Goal: Information Seeking & Learning: Find specific fact

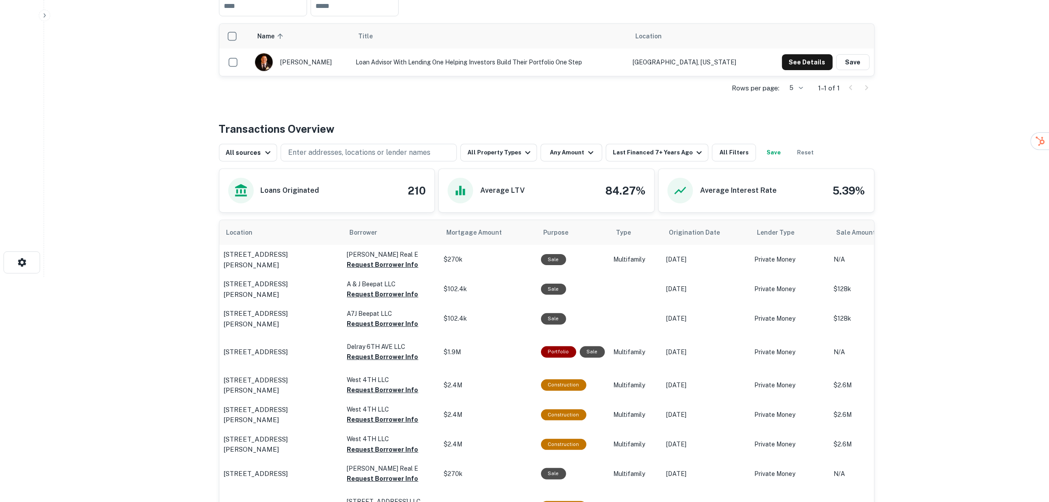
scroll to position [165, 0]
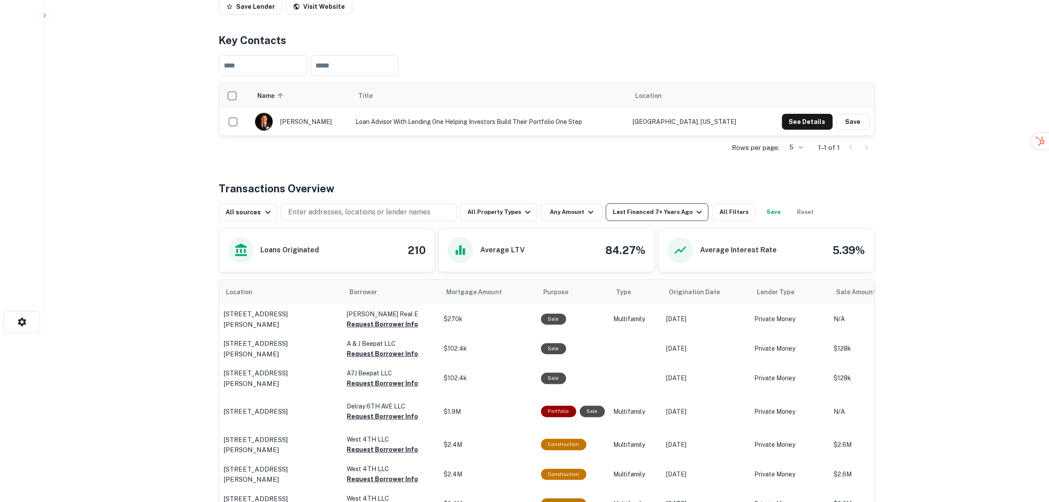
click at [679, 210] on div "Last Financed 7+ Years Ago" at bounding box center [659, 212] width 92 height 11
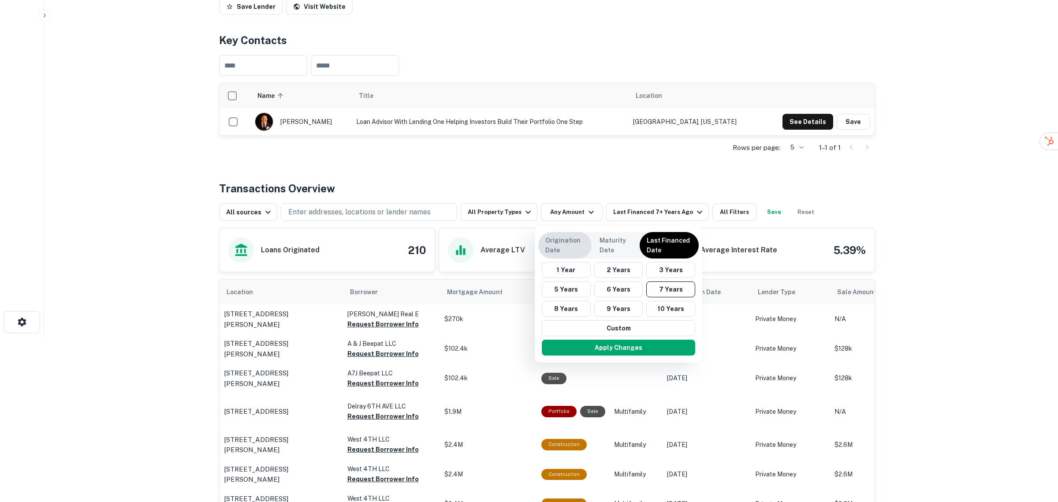
click at [580, 247] on p "Origination Date" at bounding box center [564, 244] width 39 height 19
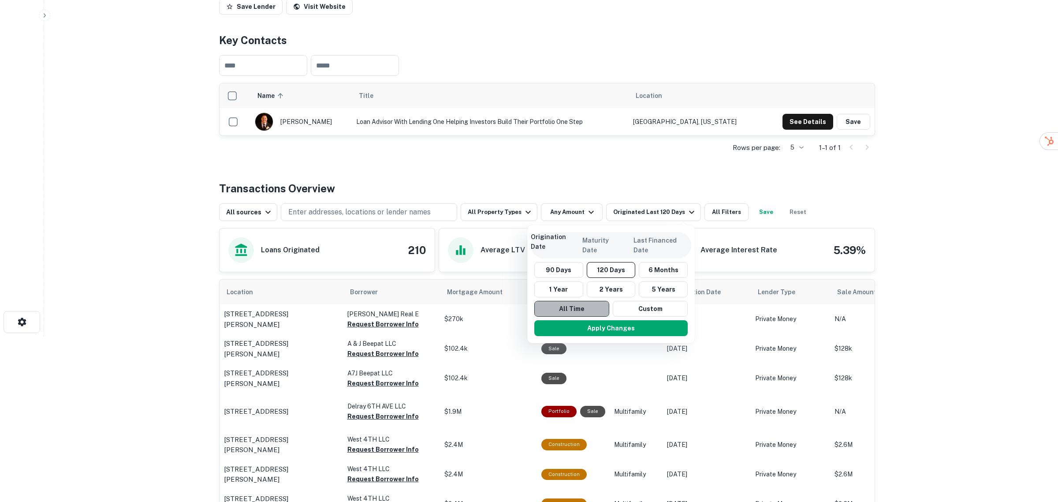
click at [587, 304] on button "All Time" at bounding box center [571, 309] width 75 height 16
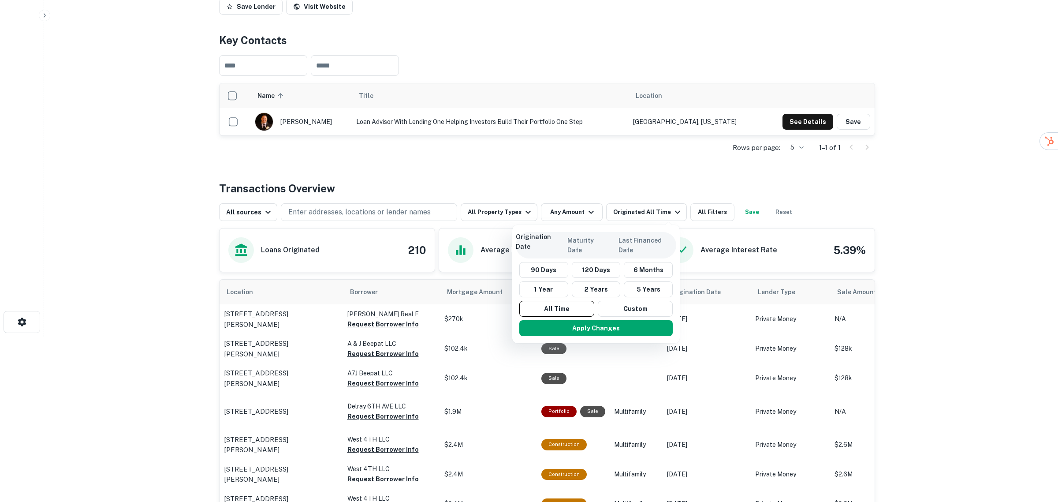
click at [581, 216] on div at bounding box center [529, 251] width 1058 height 502
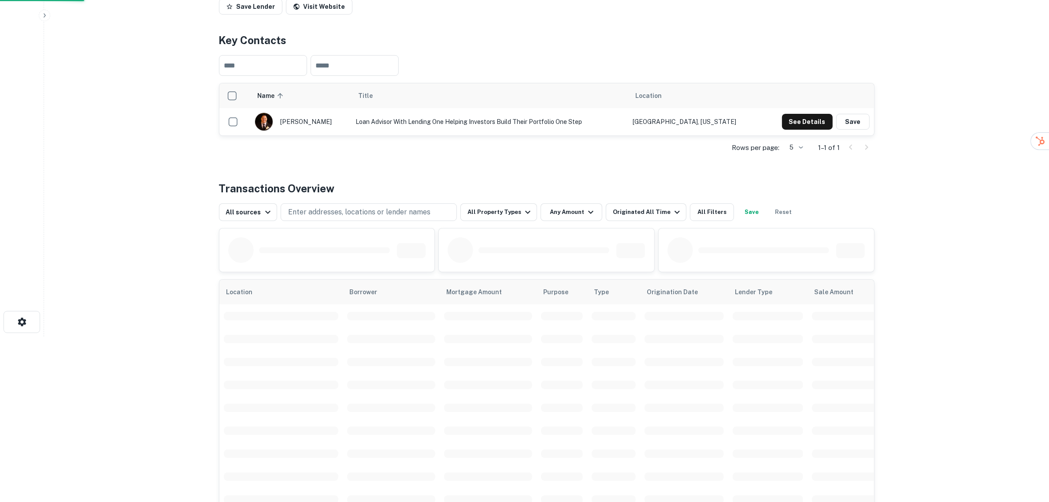
click at [582, 210] on div at bounding box center [524, 251] width 1049 height 502
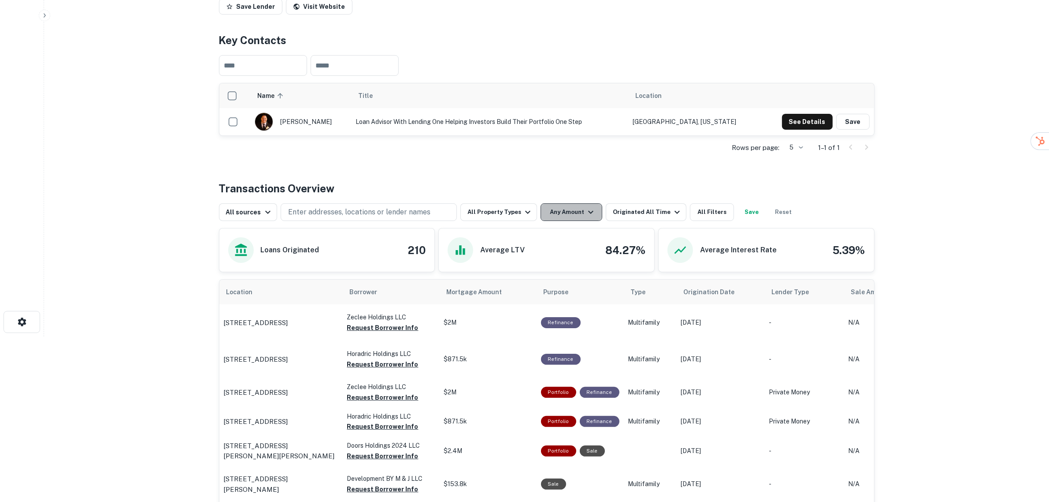
click at [575, 207] on button "Any Amount" at bounding box center [572, 212] width 62 height 18
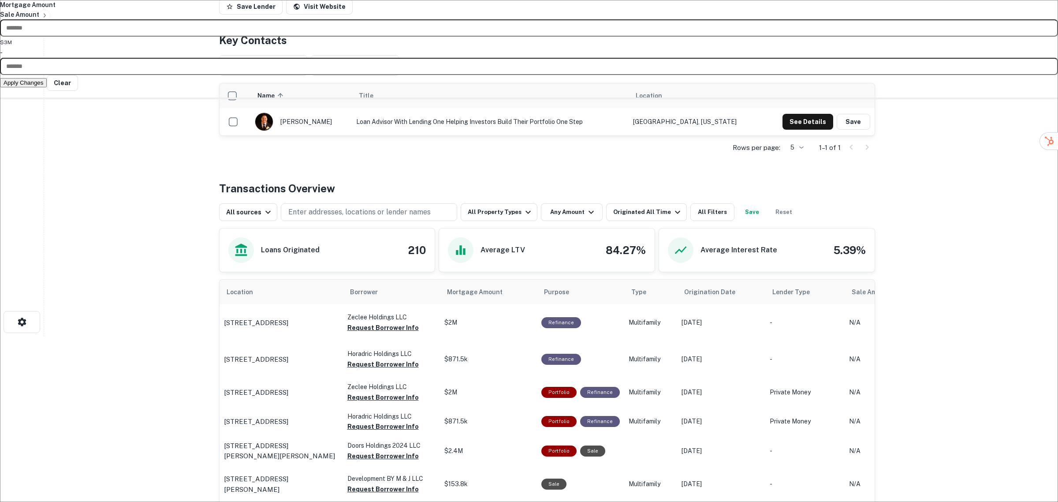
type input "*******"
click at [47, 87] on button "Apply Changes" at bounding box center [23, 82] width 47 height 9
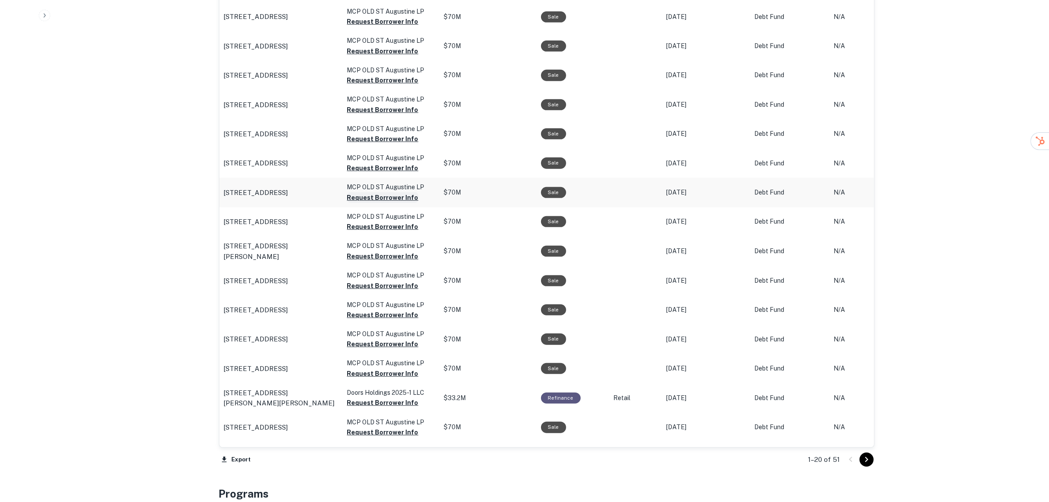
scroll to position [661, 0]
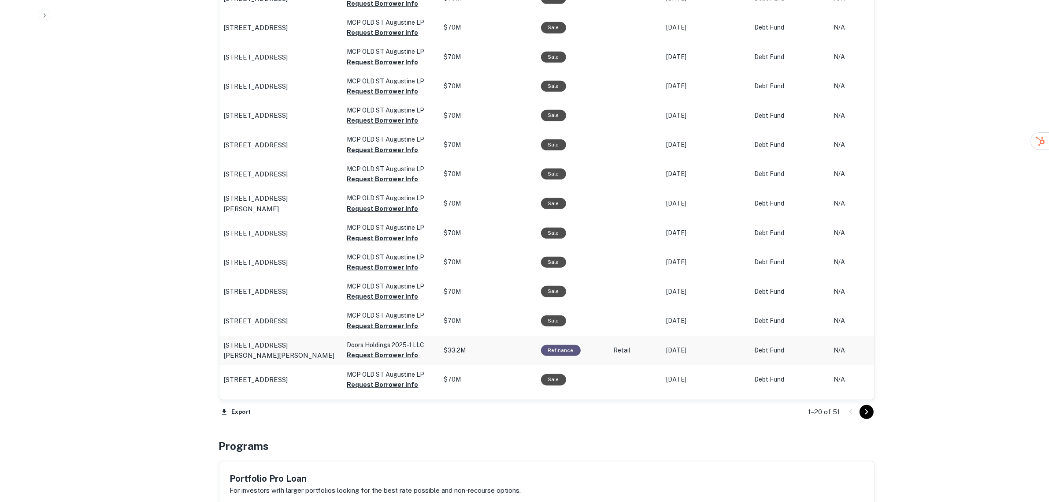
click at [305, 346] on td "2122 Preston Trl Forney, TX 75126" at bounding box center [280, 350] width 123 height 30
click at [302, 355] on p "2122 Preston Trl Forney, TX 75126" at bounding box center [281, 350] width 115 height 21
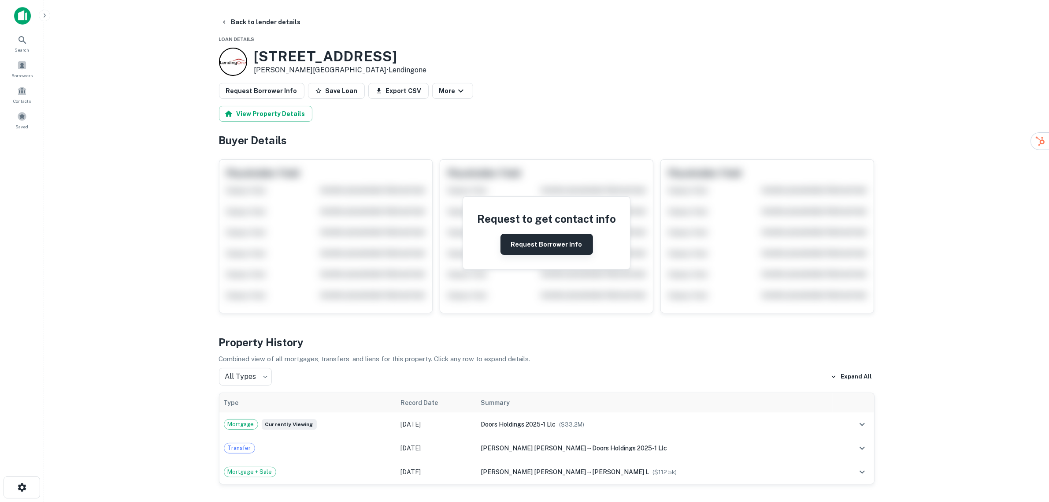
click at [578, 248] on button "Request Borrower Info" at bounding box center [547, 244] width 93 height 21
click at [915, 26] on icon at bounding box center [913, 25] width 9 height 9
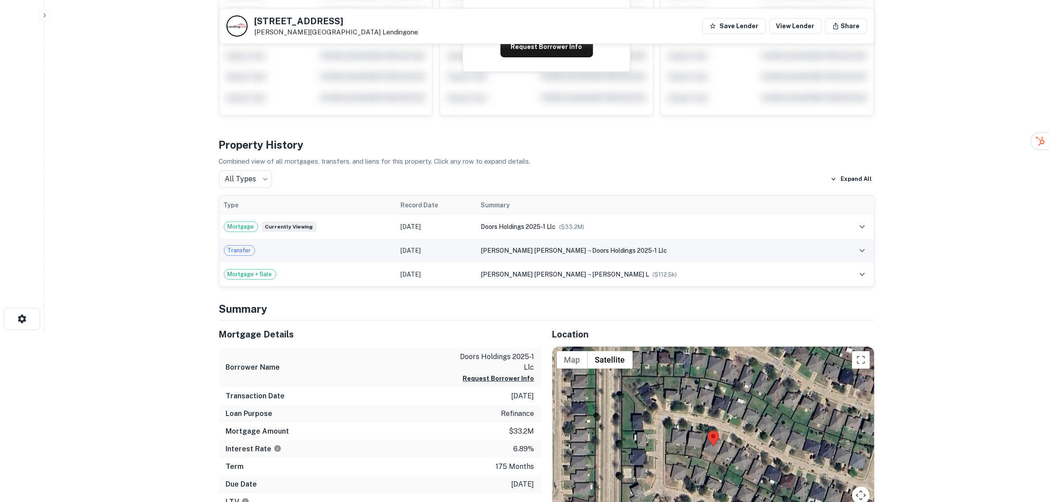
scroll to position [331, 0]
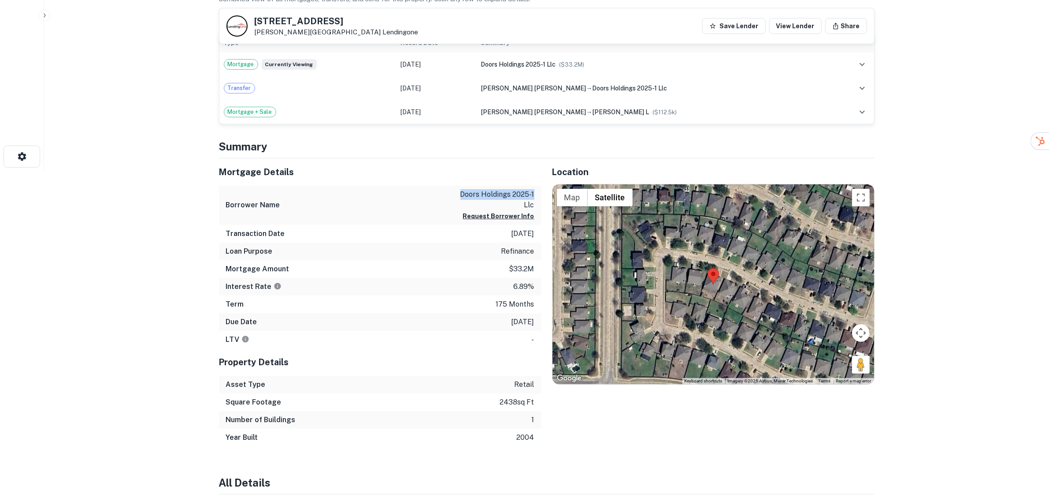
drag, startPoint x: 461, startPoint y: 193, endPoint x: 535, endPoint y: 198, distance: 73.8
click at [535, 198] on div "Borrower Name doors holdings 2025-1 llc Request Borrower Info" at bounding box center [380, 205] width 323 height 39
copy p "doors holdings 2025-1"
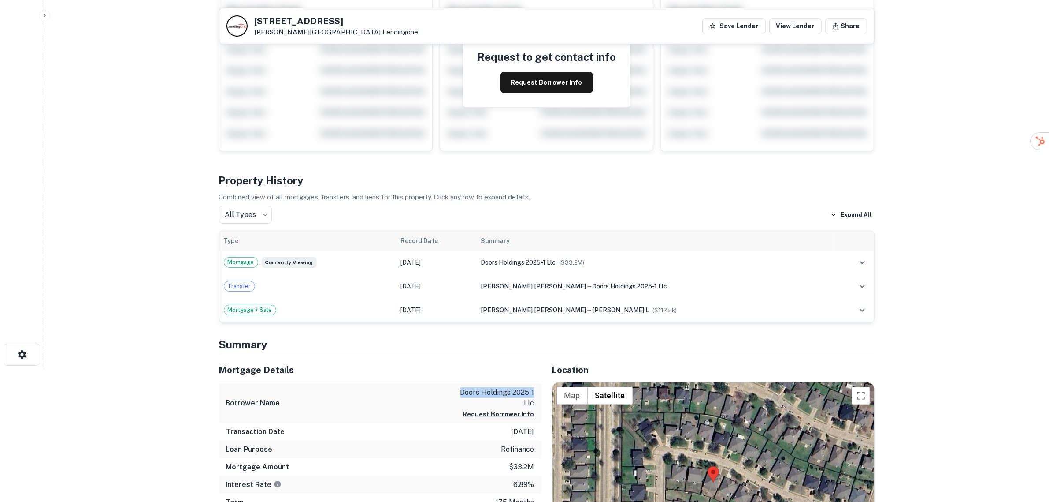
scroll to position [0, 0]
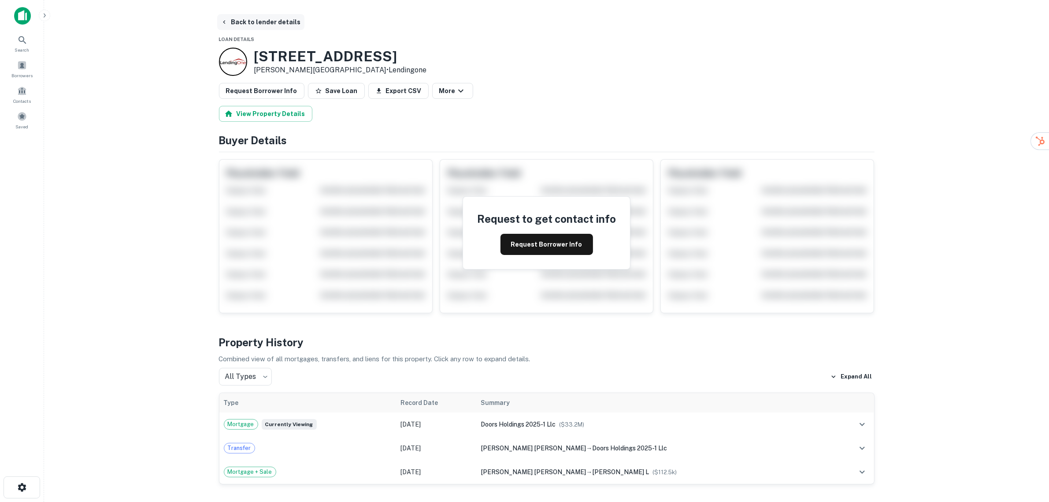
click at [228, 21] on button "Back to lender details" at bounding box center [260, 22] width 87 height 16
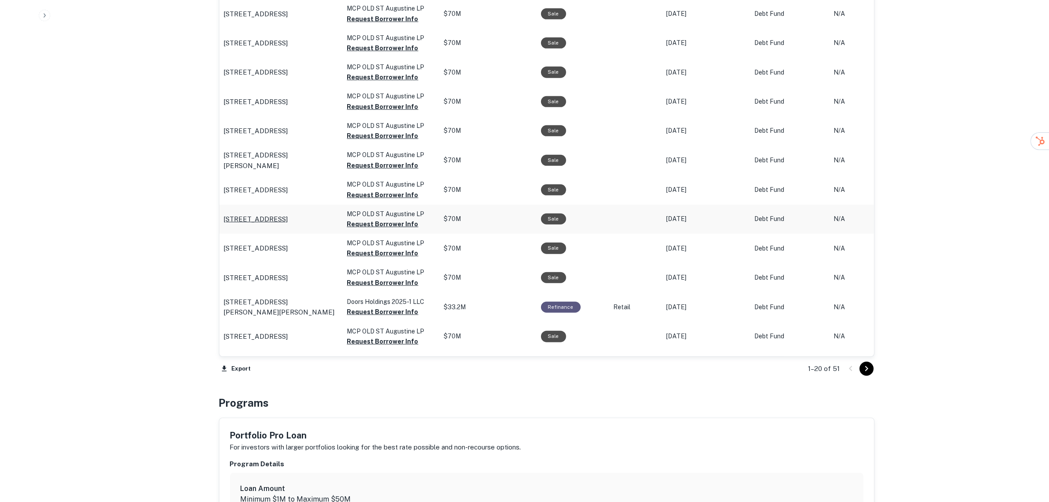
scroll to position [732, 0]
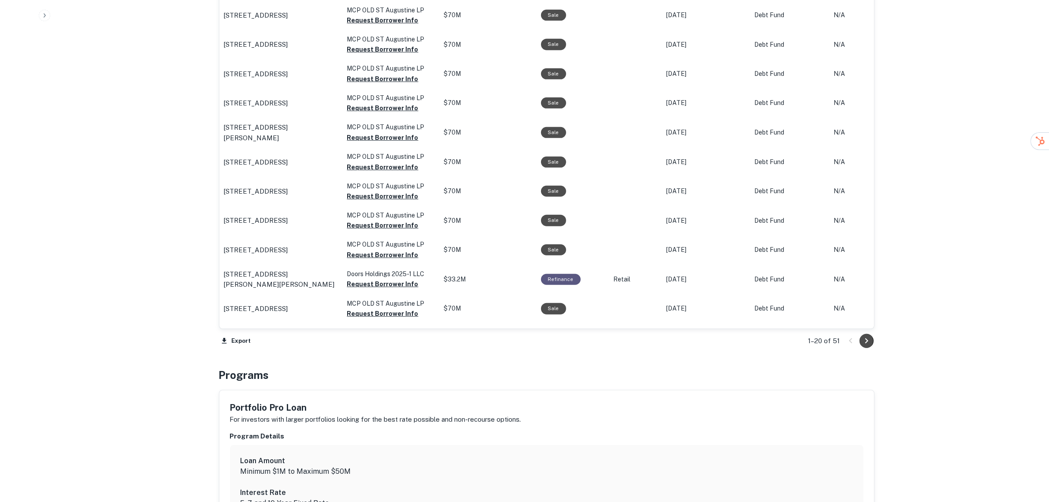
click at [865, 341] on icon "Go to next page" at bounding box center [867, 340] width 11 height 11
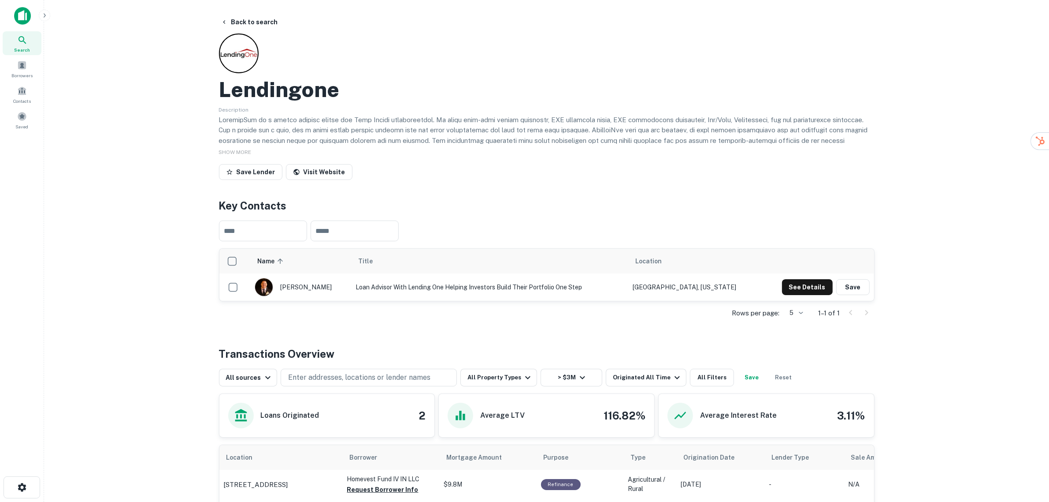
click at [26, 37] on icon at bounding box center [22, 40] width 11 height 11
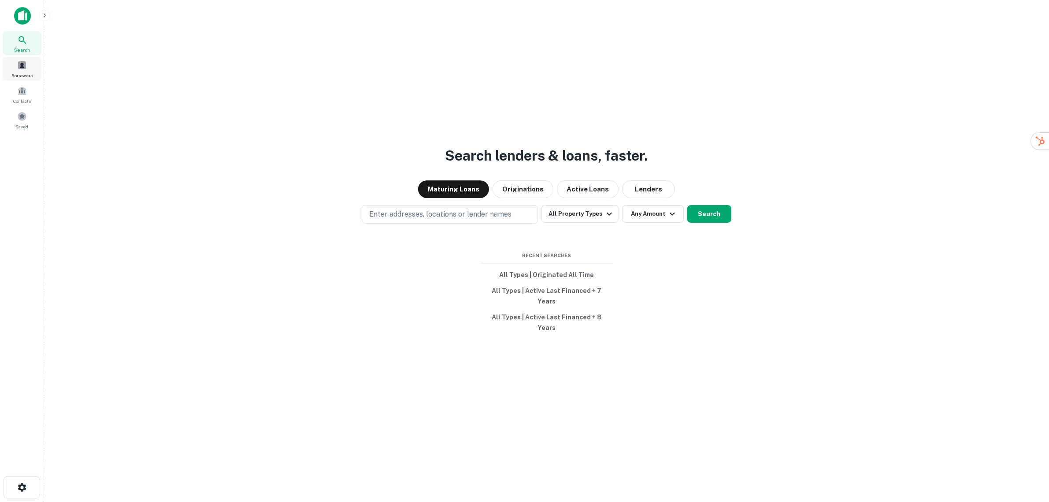
click at [24, 65] on span at bounding box center [22, 65] width 10 height 10
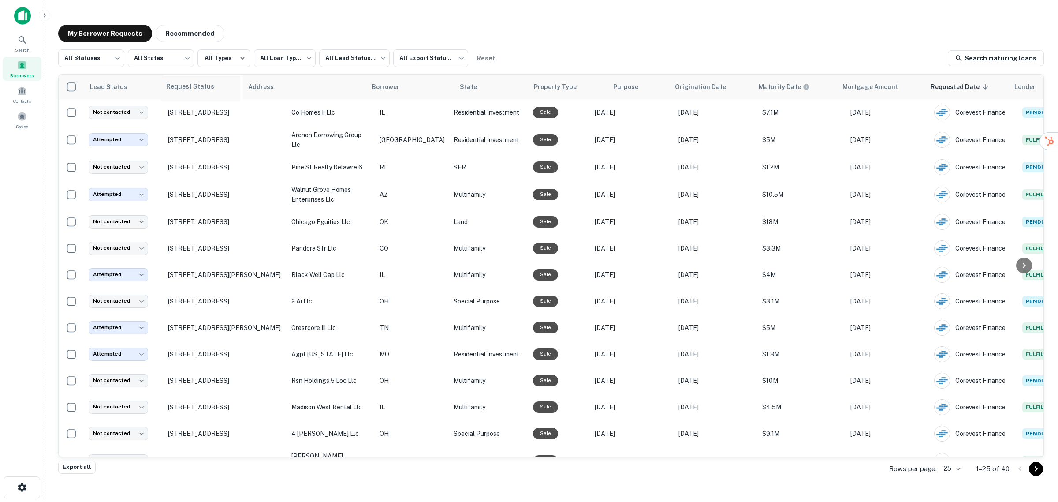
drag, startPoint x: 1000, startPoint y: 87, endPoint x: 170, endPoint y: 88, distance: 829.9
click at [170, 88] on table "Lead Status Address Borrower State Property Type Purpose Origination Date Matur…" at bounding box center [575, 422] width 1033 height 696
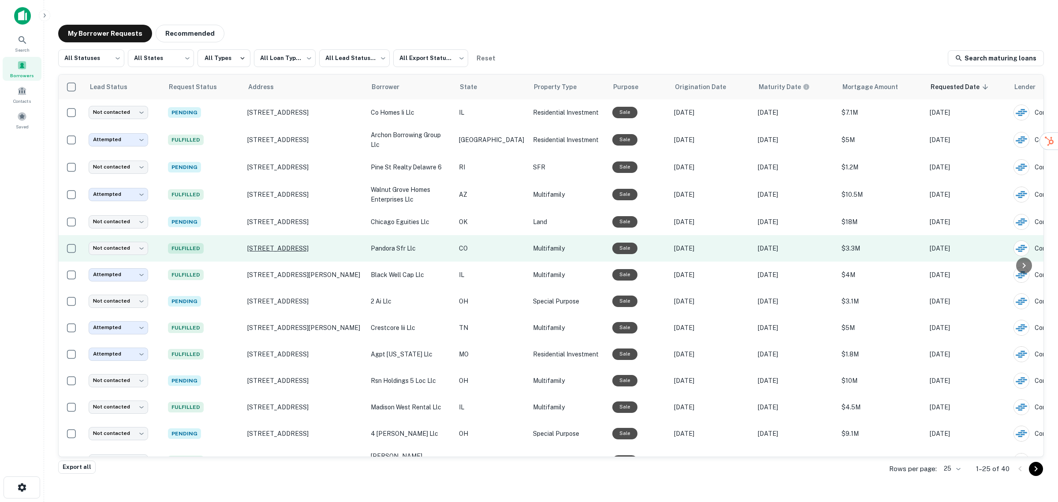
click at [303, 247] on p "1143 Akron St Aurora, CO 80010" at bounding box center [304, 248] width 115 height 8
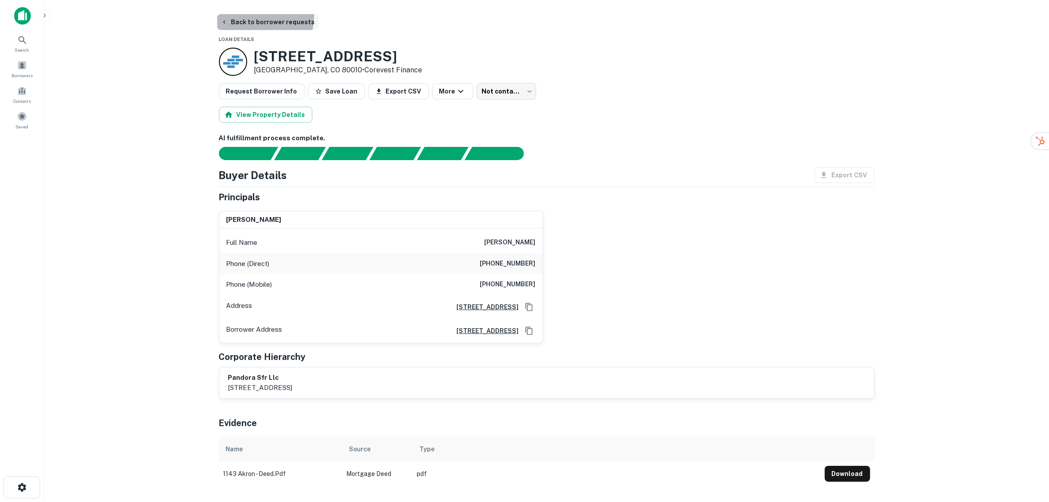
click at [257, 16] on button "Back to borrower requests" at bounding box center [267, 22] width 101 height 16
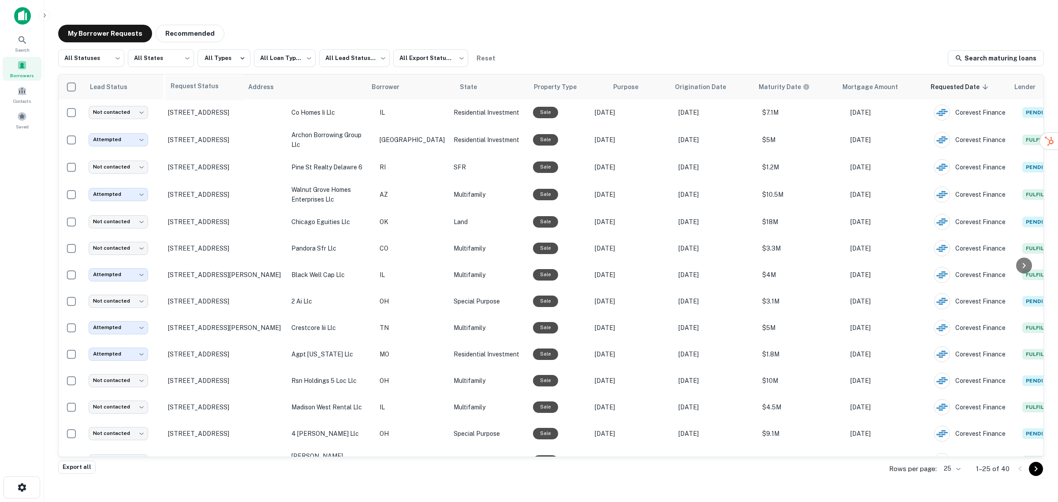
drag, startPoint x: 997, startPoint y: 90, endPoint x: 172, endPoint y: 90, distance: 824.6
click at [172, 90] on table "Lead Status Address Borrower State Property Type Purpose Origination Date Matur…" at bounding box center [575, 422] width 1033 height 696
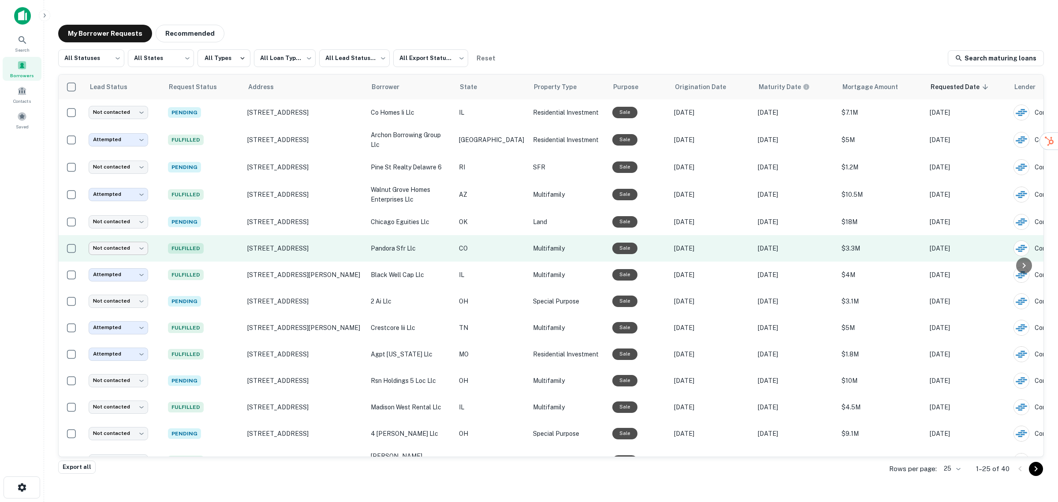
click at [129, 246] on body "**********" at bounding box center [529, 251] width 1058 height 502
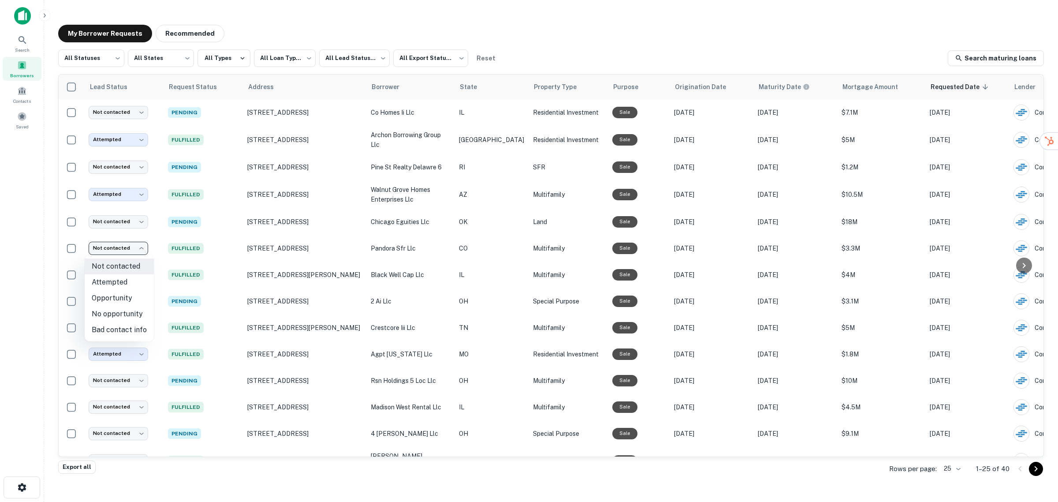
click at [132, 284] on li "Attempted" at bounding box center [119, 282] width 69 height 16
type input "*********"
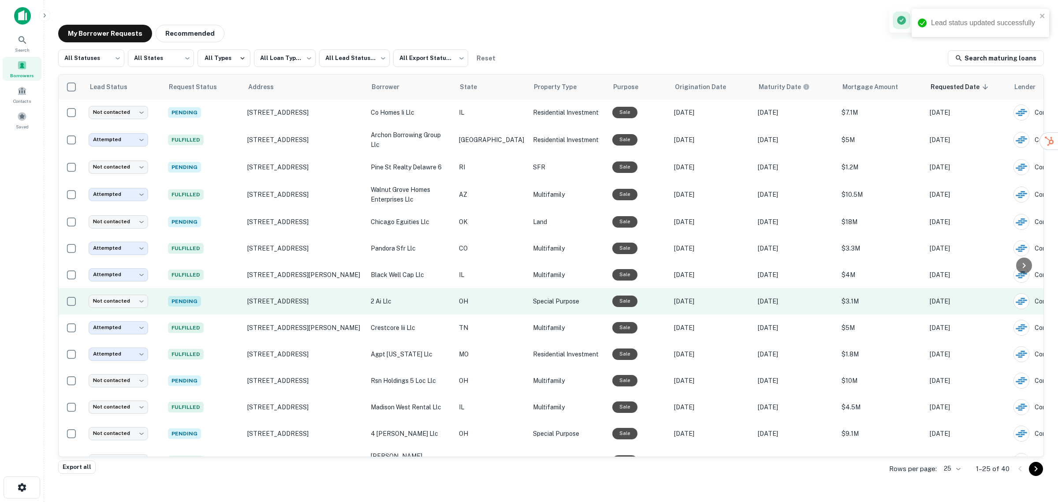
scroll to position [55, 0]
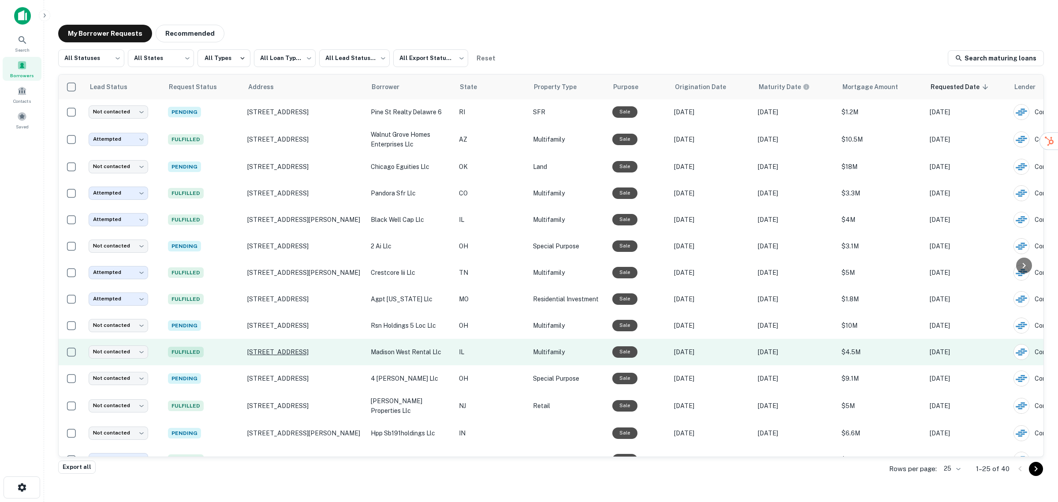
click at [271, 352] on p "3840 W Van Buren St Chicago, IL 60624" at bounding box center [304, 352] width 115 height 8
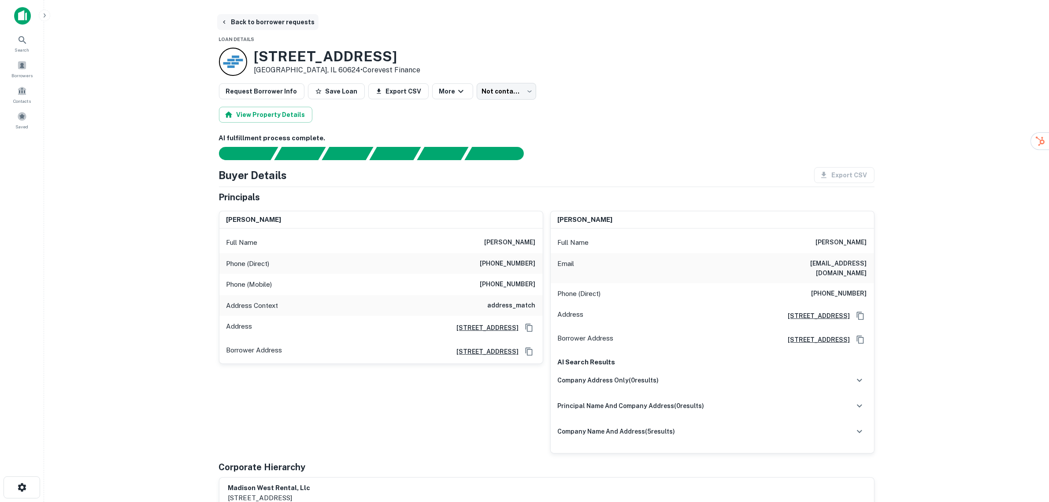
click at [238, 21] on button "Back to borrower requests" at bounding box center [267, 22] width 101 height 16
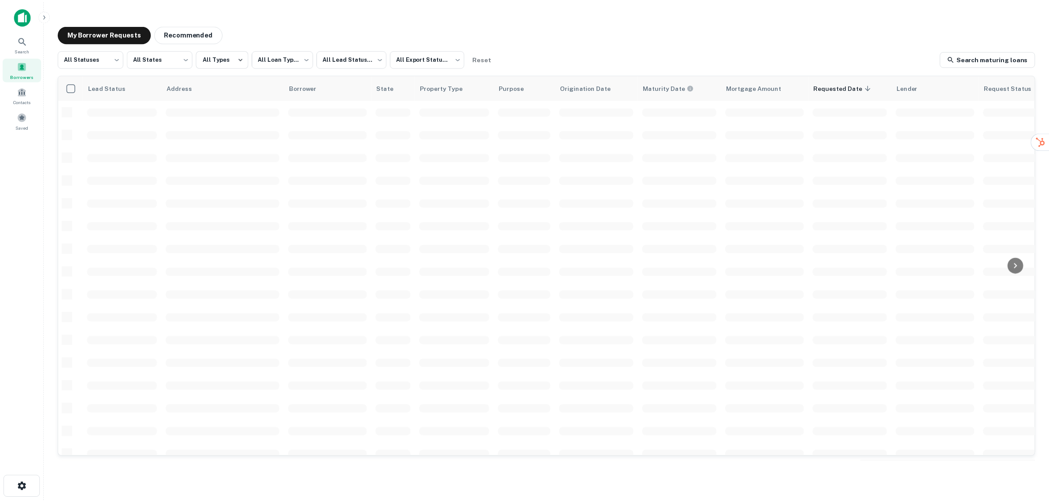
scroll to position [55, 0]
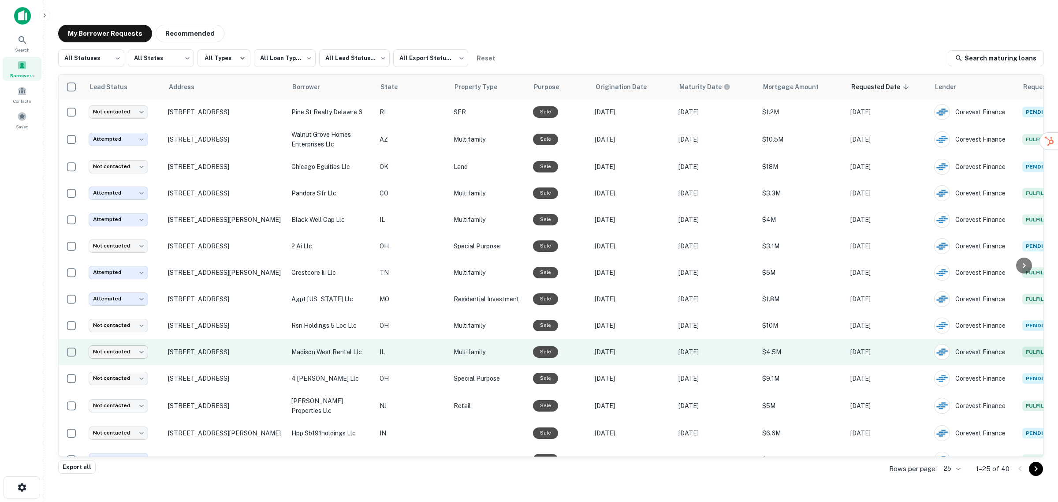
click at [133, 349] on body "**********" at bounding box center [529, 251] width 1058 height 502
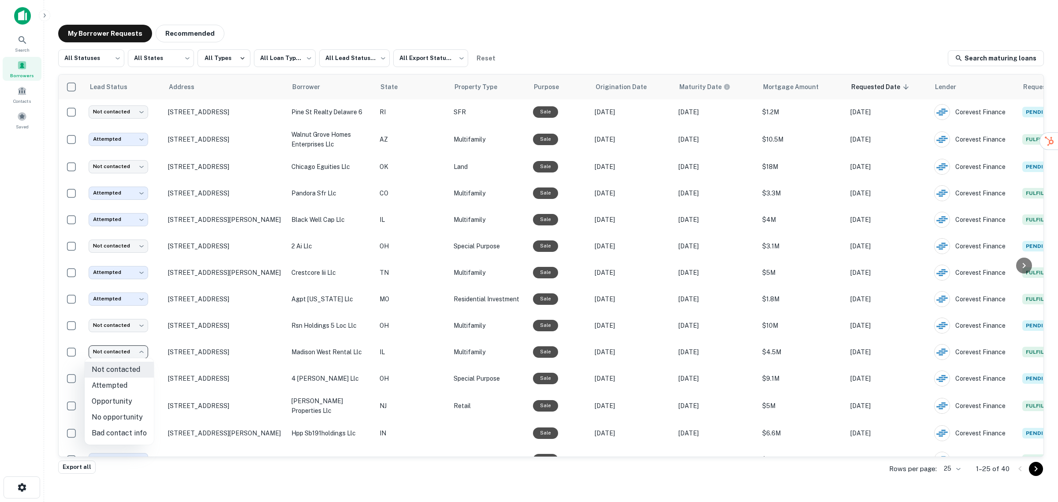
click at [122, 419] on li "No opportunity" at bounding box center [119, 417] width 69 height 16
type input "**********"
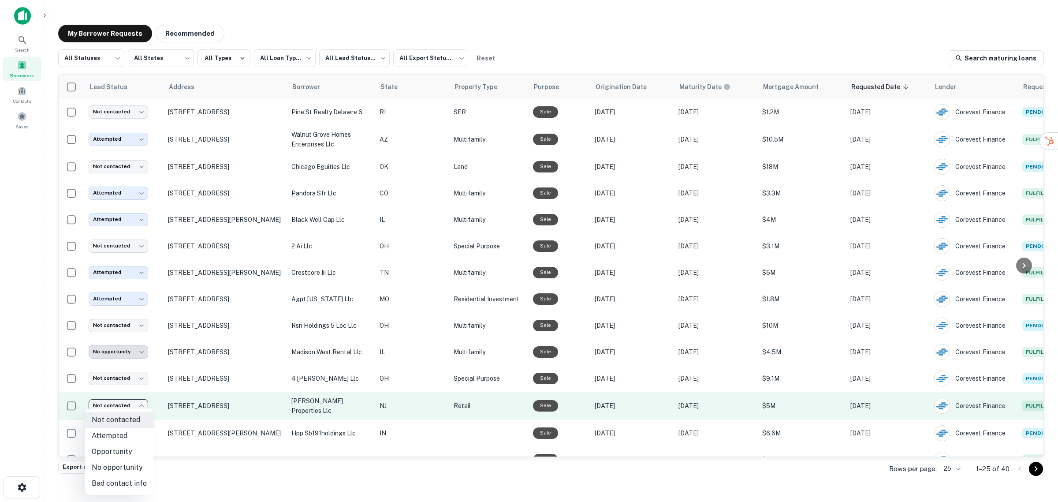
click at [142, 406] on body "**********" at bounding box center [529, 251] width 1058 height 502
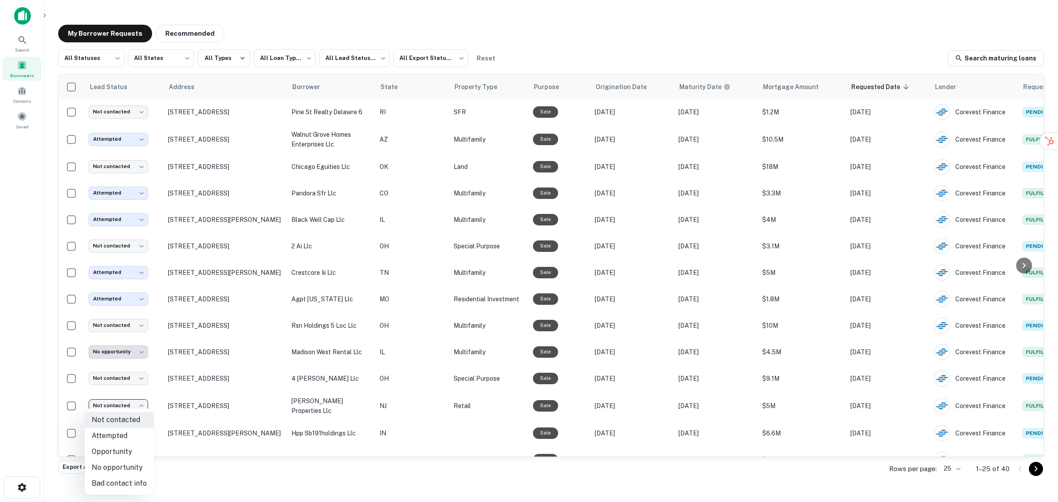
click at [212, 404] on div at bounding box center [529, 251] width 1058 height 502
click at [213, 402] on p "2507 Bergenline Ave Union City, NJ 07087" at bounding box center [225, 406] width 115 height 8
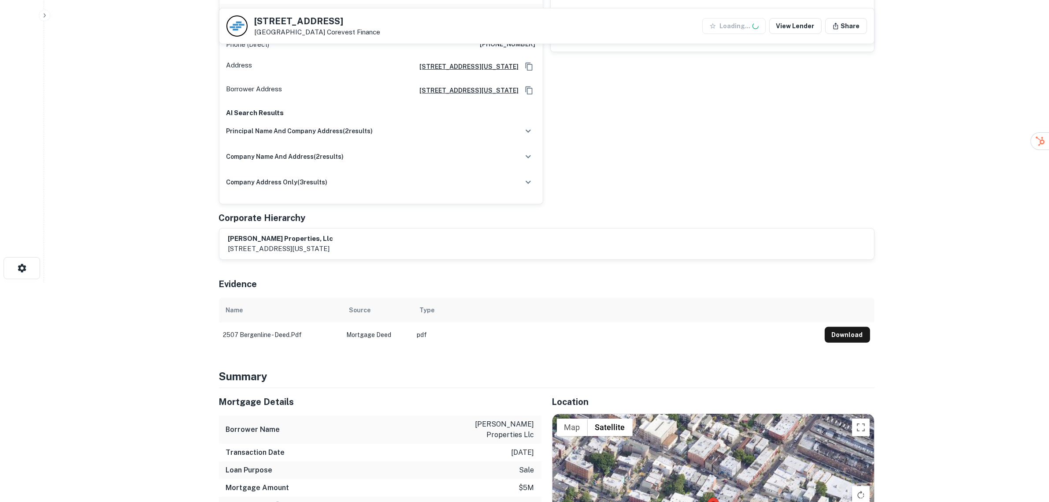
scroll to position [220, 0]
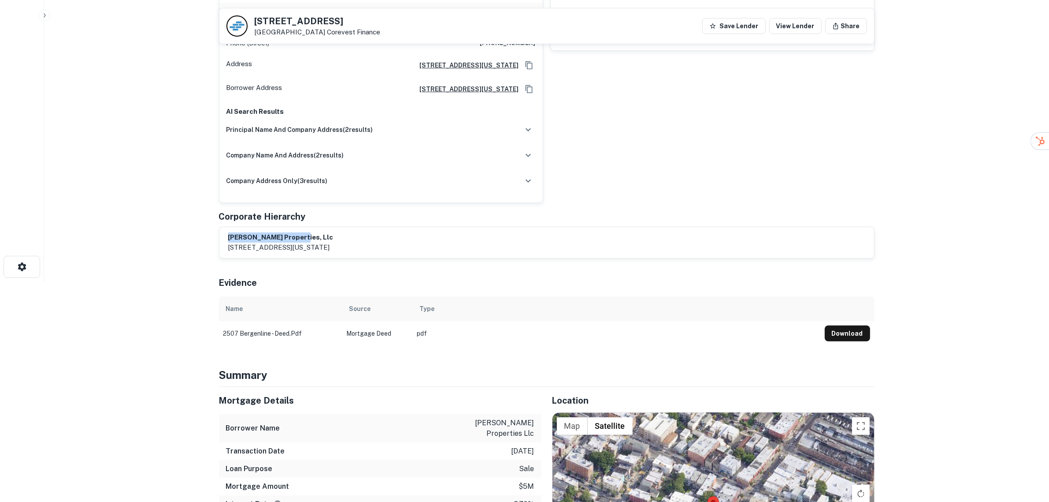
drag, startPoint x: 301, startPoint y: 229, endPoint x: 230, endPoint y: 227, distance: 71.4
click at [230, 232] on h6 "wanda properties, llc" at bounding box center [280, 237] width 105 height 10
copy h6 "wanda properties, llc"
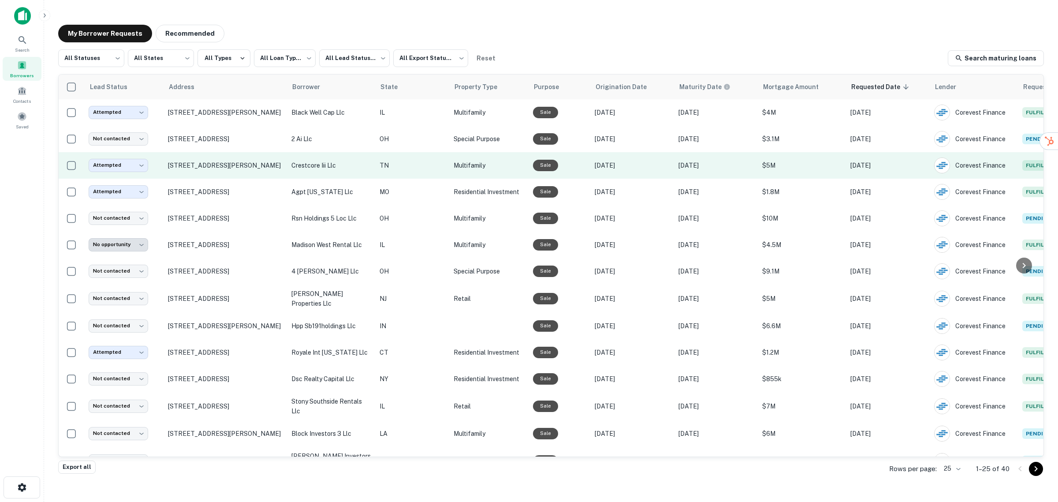
scroll to position [165, 0]
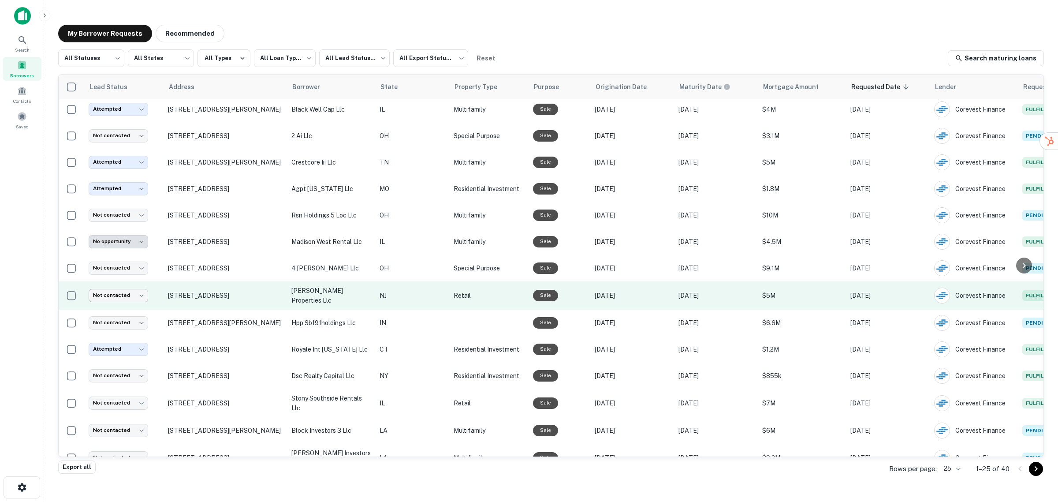
click at [128, 292] on body "**********" at bounding box center [529, 251] width 1058 height 502
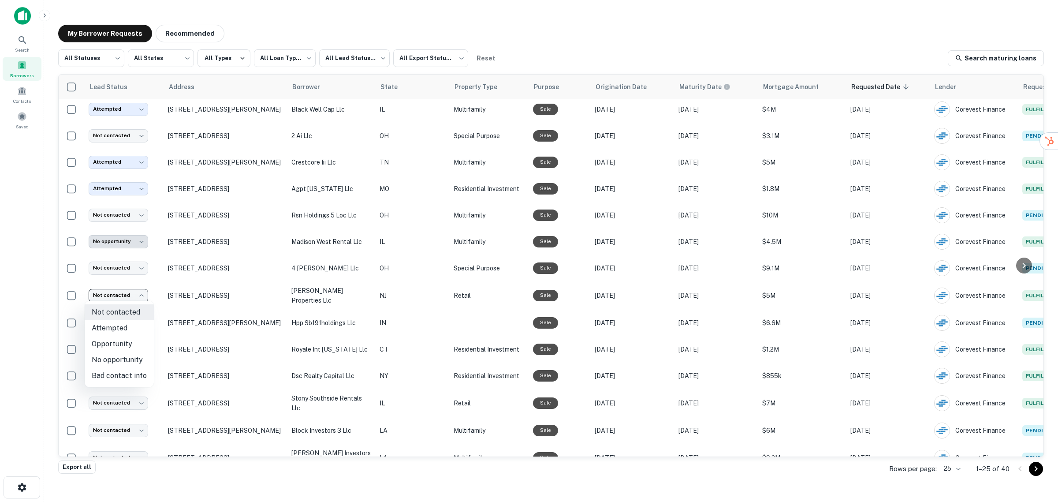
click at [192, 305] on div at bounding box center [529, 251] width 1058 height 502
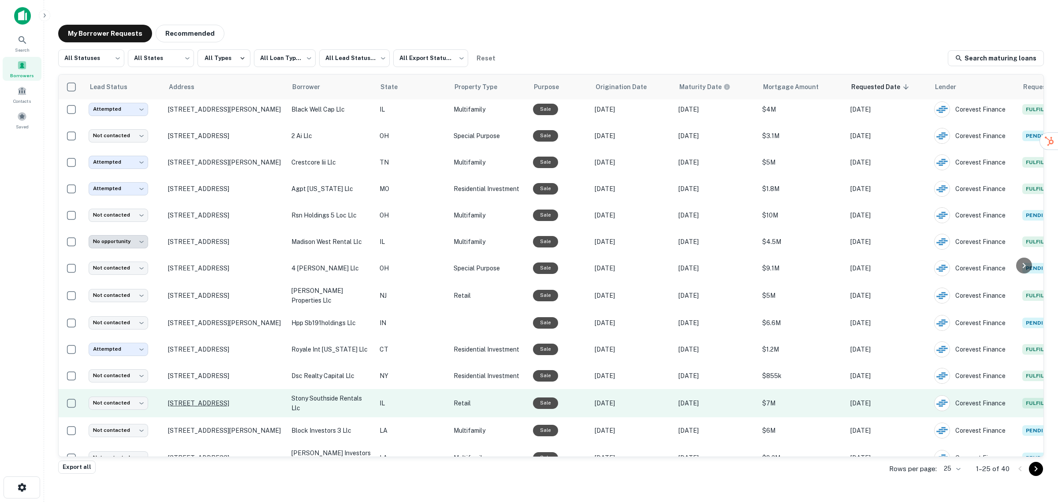
click at [193, 399] on p "647 W 69th St Chicago, IL 60621" at bounding box center [225, 403] width 115 height 8
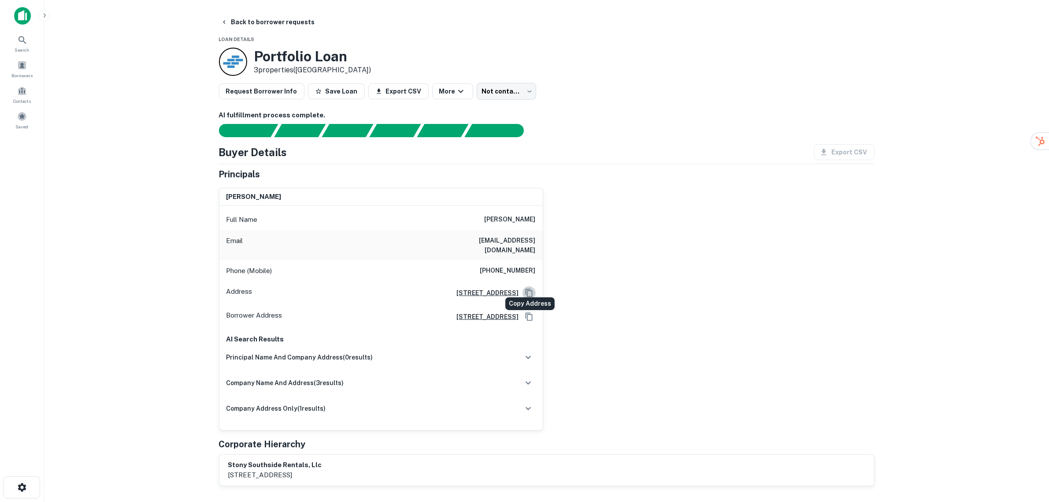
click at [529, 288] on icon "Copy Address" at bounding box center [529, 292] width 9 height 9
drag, startPoint x: 489, startPoint y: 219, endPoint x: 538, endPoint y: 217, distance: 48.5
click at [538, 217] on div "Full Name nabila a aiyash" at bounding box center [381, 219] width 324 height 21
click at [514, 219] on h6 "nabila a aiyash" at bounding box center [510, 219] width 51 height 11
drag, startPoint x: 488, startPoint y: 217, endPoint x: 536, endPoint y: 219, distance: 47.7
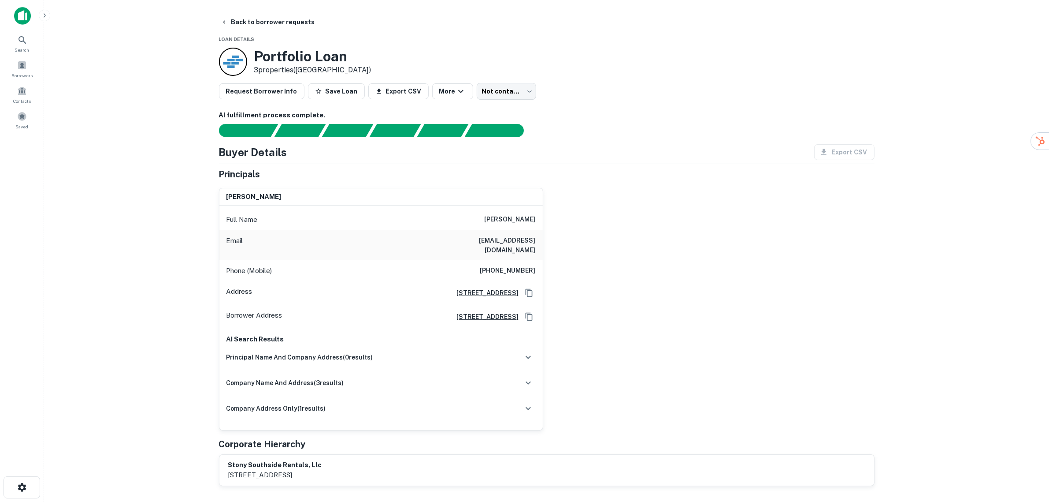
click at [536, 219] on div "Full Name nabila a aiyash" at bounding box center [381, 219] width 324 height 21
copy h6 "nabila a aiyash"
click at [234, 20] on button "Back to borrower requests" at bounding box center [267, 22] width 101 height 16
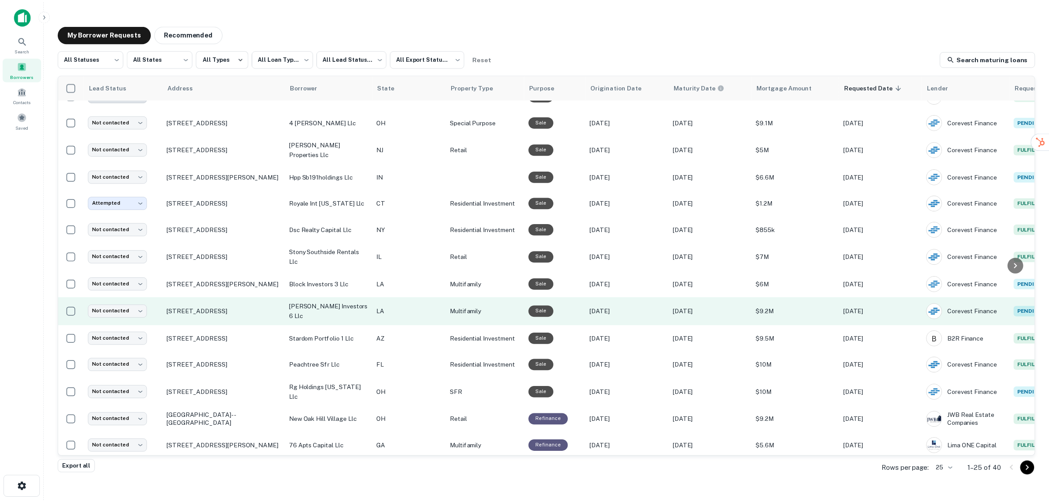
scroll to position [317, 0]
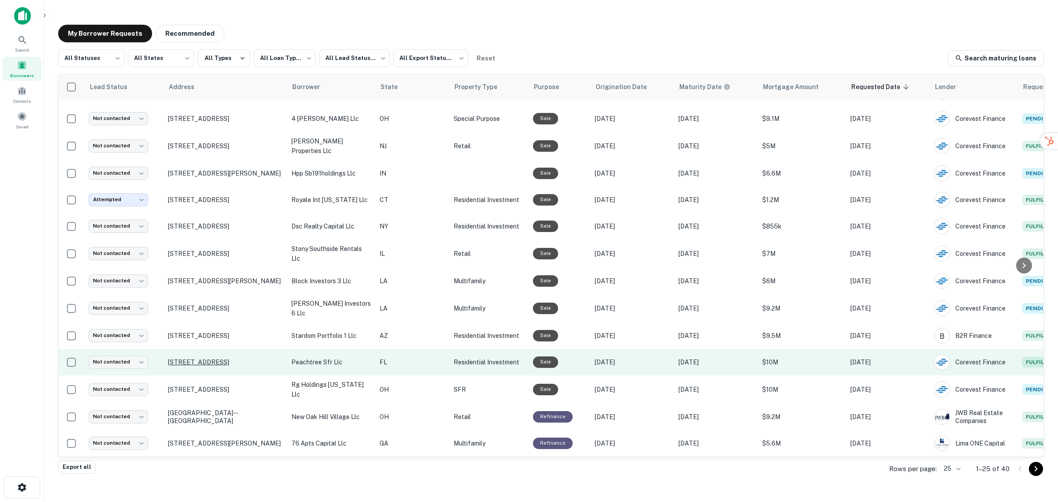
click at [216, 358] on p "4531 29th Ave S Gulfport, FL 33711" at bounding box center [225, 362] width 115 height 8
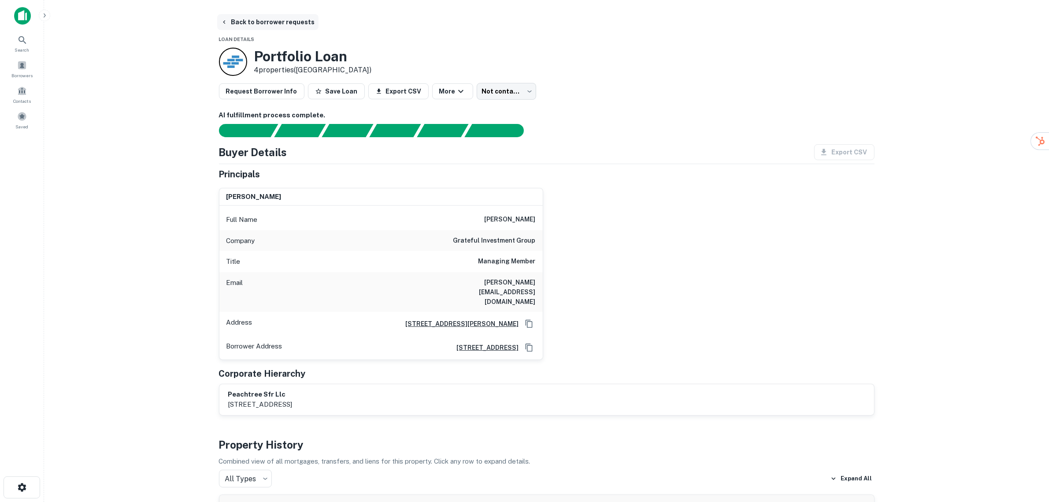
click at [238, 21] on button "Back to borrower requests" at bounding box center [267, 22] width 101 height 16
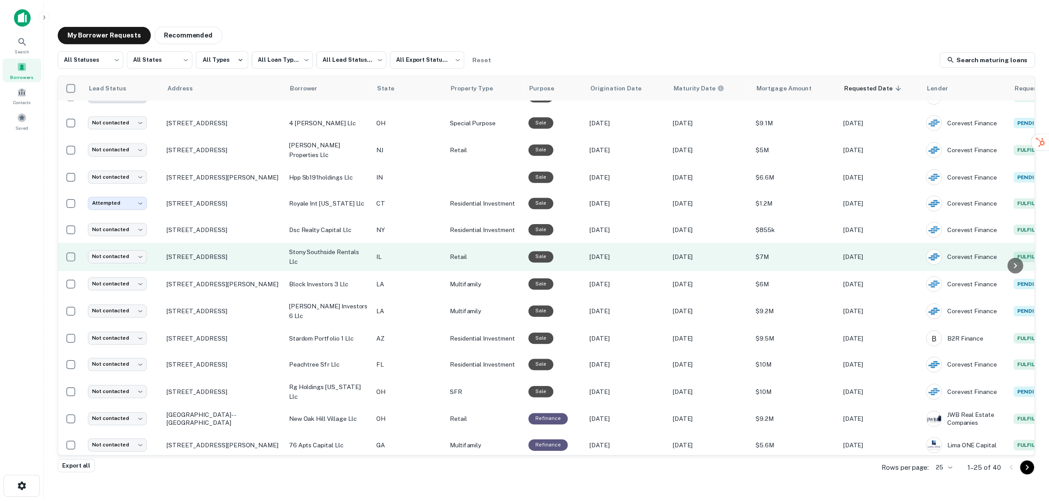
scroll to position [317, 0]
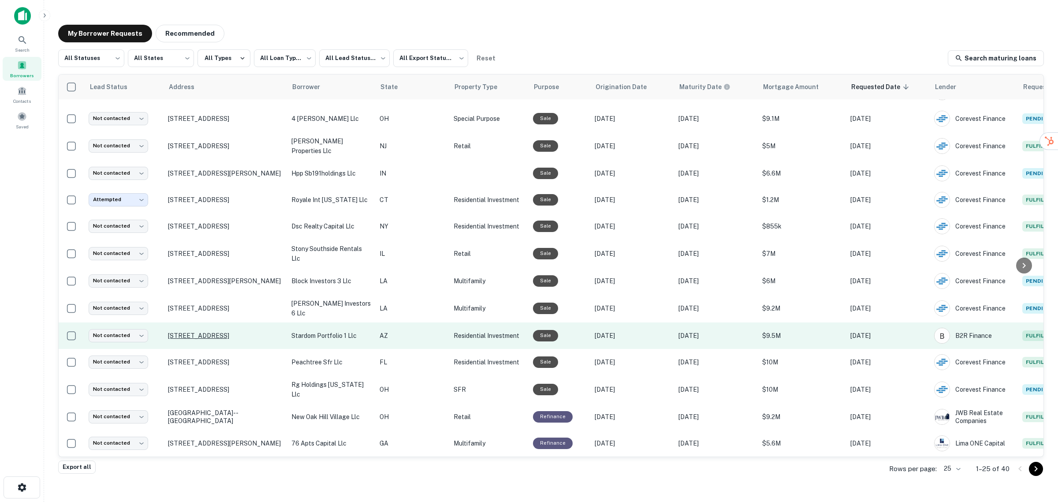
drag, startPoint x: 225, startPoint y: 329, endPoint x: 205, endPoint y: 325, distance: 20.7
drag, startPoint x: 205, startPoint y: 325, endPoint x: 203, endPoint y: 329, distance: 4.9
click at [203, 331] on p "2218 E Broadway Rd Mesa, AZ 85204" at bounding box center [225, 335] width 115 height 8
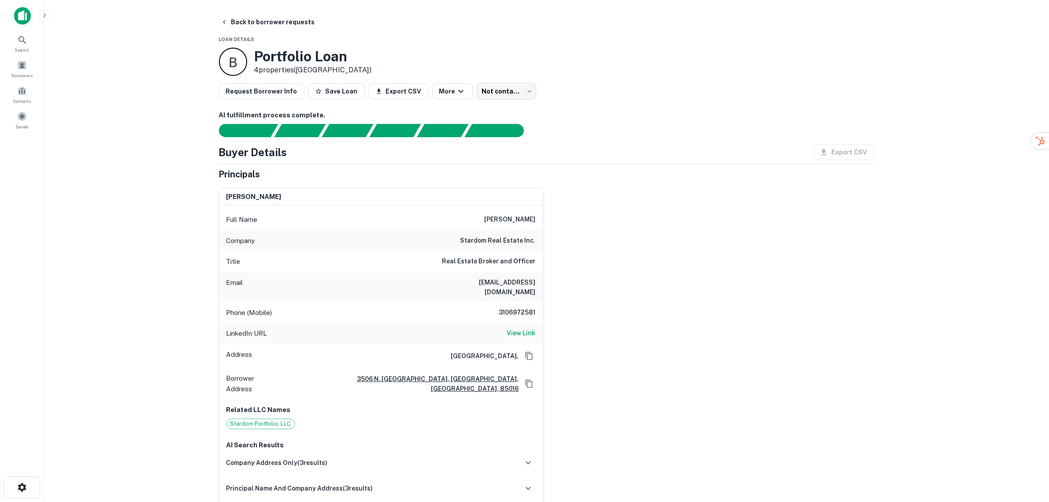
drag, startPoint x: 487, startPoint y: 219, endPoint x: 536, endPoint y: 217, distance: 48.5
click at [536, 217] on div "Full Name alyona fedorova" at bounding box center [381, 219] width 324 height 21
copy h6 "alyona fedorova"
click at [516, 328] on h6 "View Link" at bounding box center [521, 333] width 29 height 10
